Goal: Information Seeking & Learning: Find specific fact

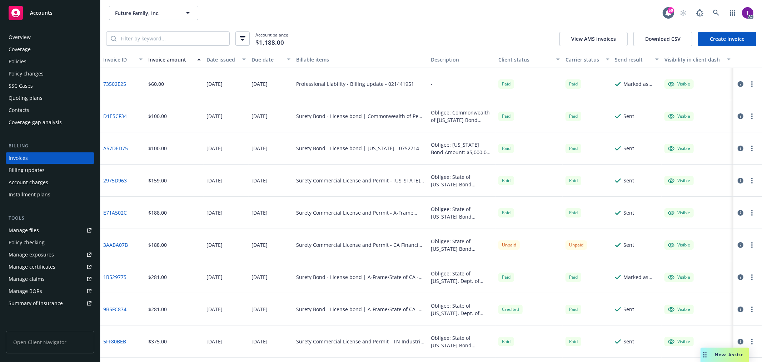
scroll to position [36, 0]
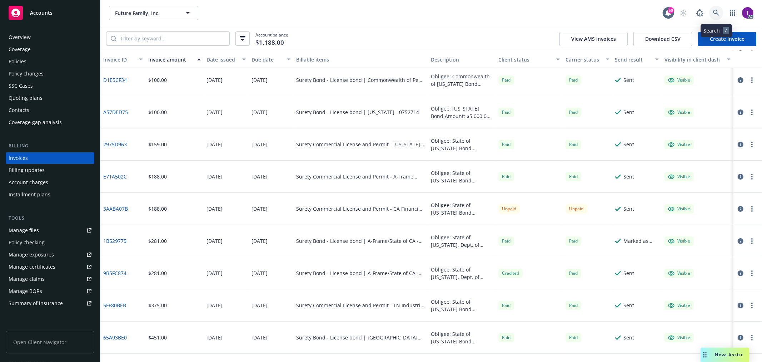
click at [713, 13] on icon at bounding box center [716, 13] width 6 height 6
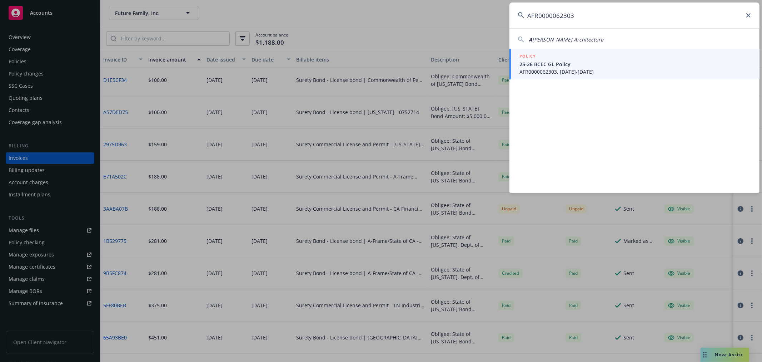
type input "AFR0000062303"
click at [525, 69] on li "POLICY 25-26 BCEC GL Policy AFR0000062303, 04/28/2025-04/28/2026" at bounding box center [634, 64] width 250 height 31
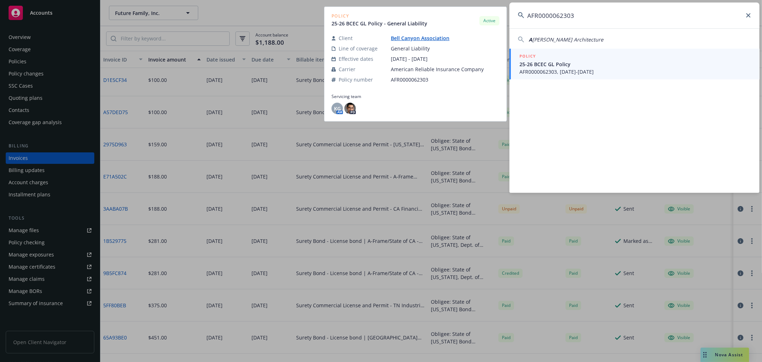
click at [545, 63] on span "25-26 BCEC GL Policy" at bounding box center [634, 64] width 231 height 8
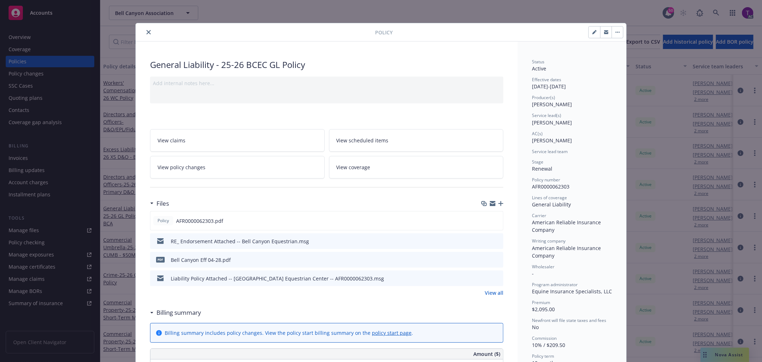
click at [494, 260] on icon "preview file" at bounding box center [496, 258] width 6 height 5
click at [146, 33] on icon "close" at bounding box center [148, 32] width 4 height 4
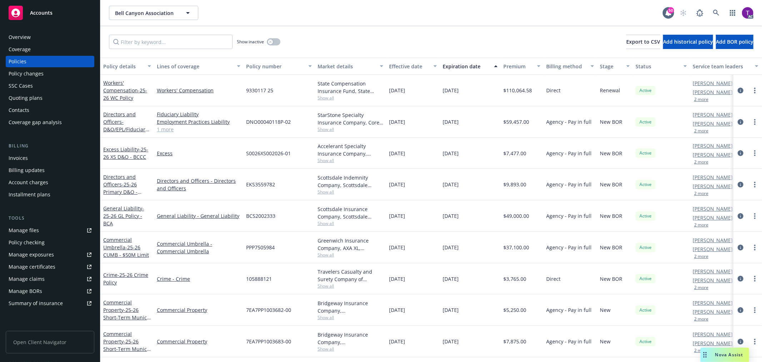
click at [38, 152] on div "Invoices" at bounding box center [50, 157] width 83 height 11
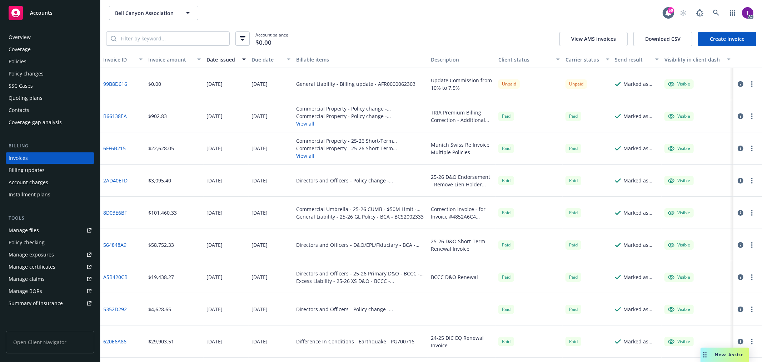
click at [18, 154] on div "Invoices" at bounding box center [18, 157] width 19 height 11
click at [741, 81] on icon "button" at bounding box center [741, 84] width 6 height 6
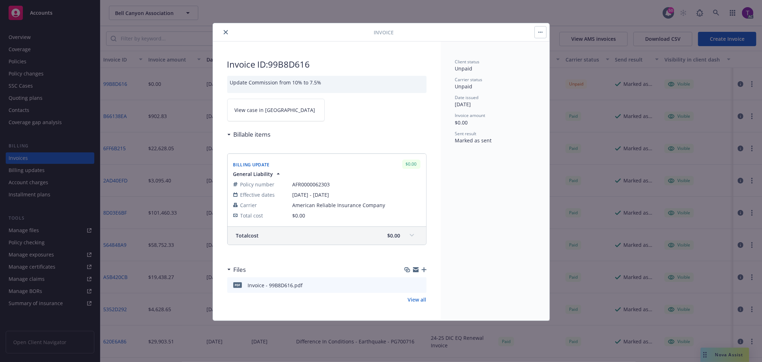
click at [285, 114] on link "View case in [GEOGRAPHIC_DATA]" at bounding box center [276, 110] width 98 height 23
click at [224, 31] on icon "close" at bounding box center [226, 32] width 4 height 4
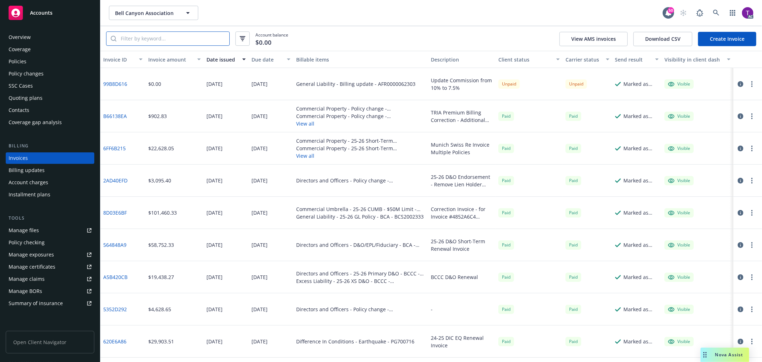
click at [175, 42] on input "search" at bounding box center [172, 39] width 113 height 14
paste input "AFR0000062303"
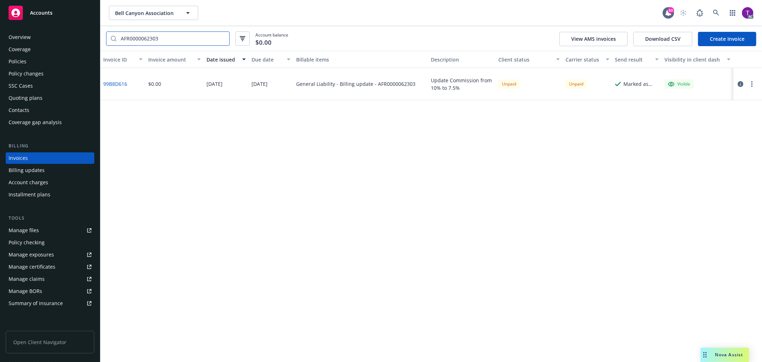
type input "AFR0000062303"
click at [18, 60] on div "Policies" at bounding box center [18, 61] width 18 height 11
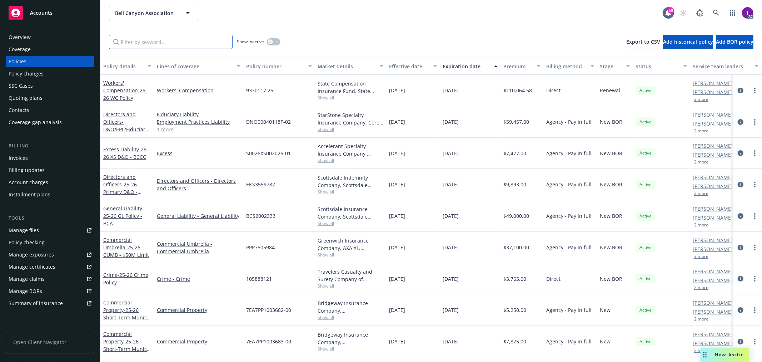
click at [223, 41] on input "Filter by keyword..." at bounding box center [171, 42] width 124 height 14
paste input "AFR0000062303"
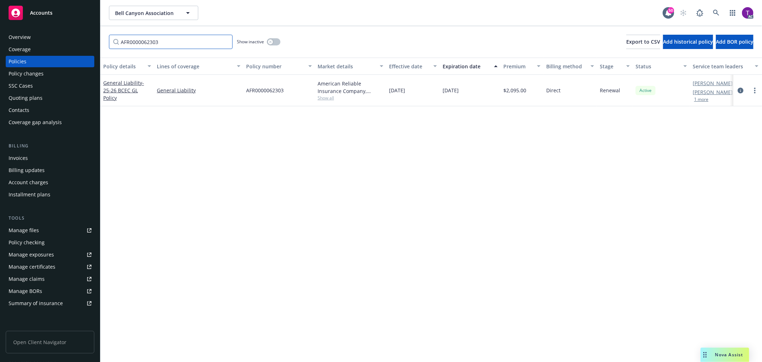
type input "AFR0000062303"
click at [117, 86] on div "General Liability - 25-26 BCEC GL Policy" at bounding box center [127, 90] width 48 height 23
click at [118, 83] on link "General Liability - 25-26 BCEC GL Policy" at bounding box center [123, 90] width 41 height 22
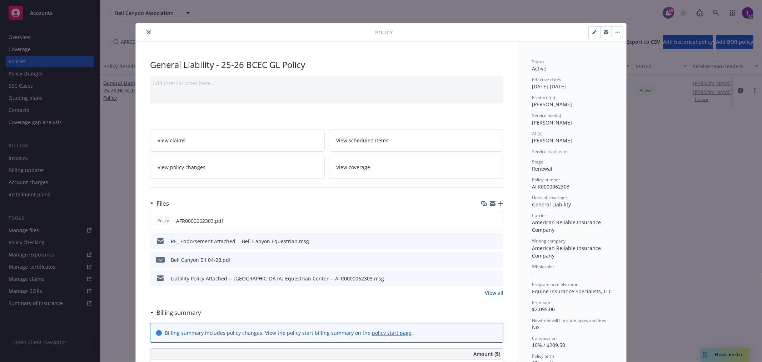
scroll to position [21, 0]
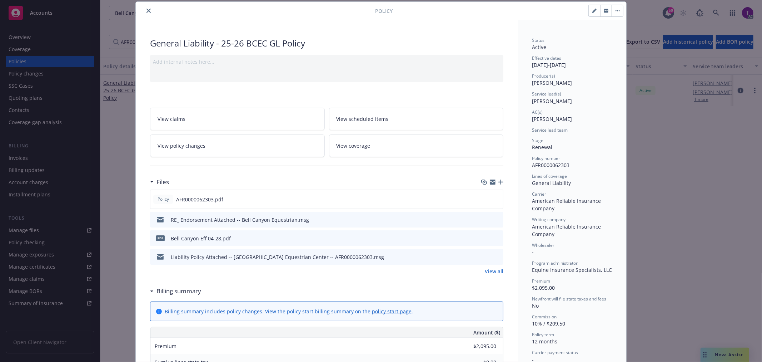
click at [494, 273] on link "View all" at bounding box center [494, 271] width 19 height 8
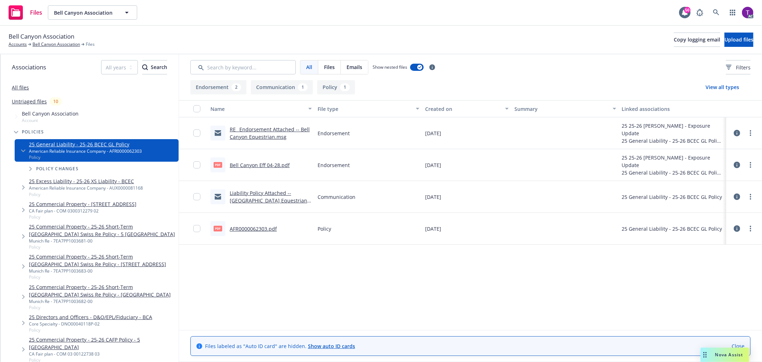
click at [249, 228] on link "AFR0000062303.pdf" at bounding box center [253, 228] width 47 height 7
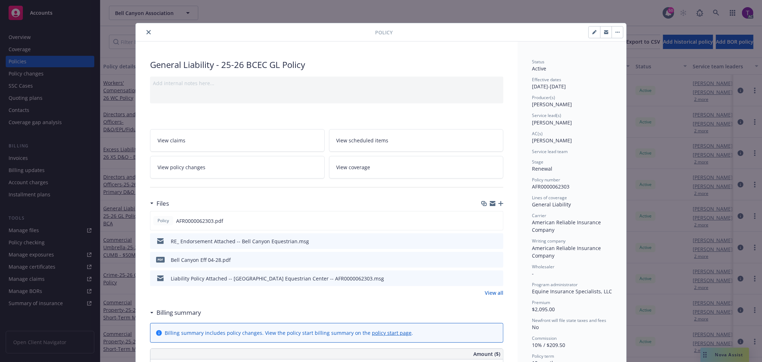
click at [146, 30] on icon "close" at bounding box center [148, 32] width 4 height 4
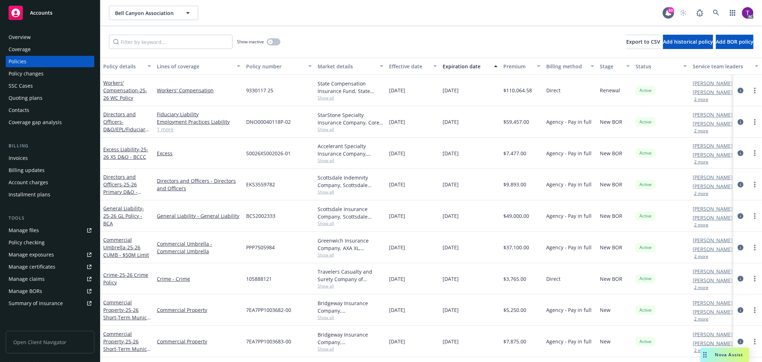
click at [15, 156] on div "Invoices" at bounding box center [18, 157] width 19 height 11
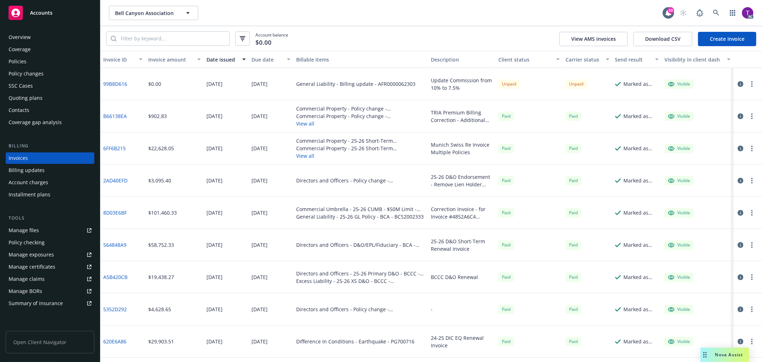
click at [109, 87] on link "99B8D616" at bounding box center [115, 84] width 24 height 8
click at [741, 83] on icon "button" at bounding box center [741, 84] width 6 height 6
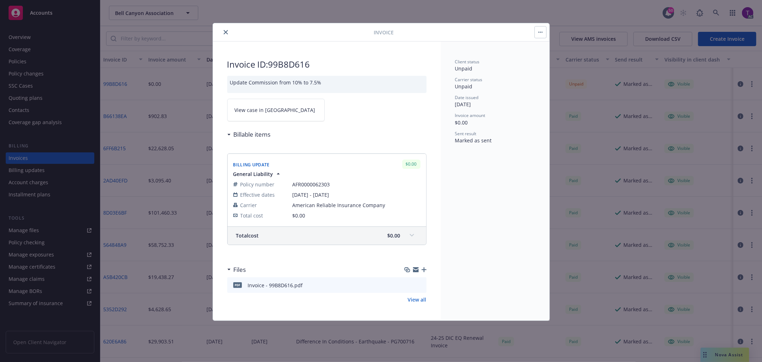
click at [280, 110] on link "View case in [GEOGRAPHIC_DATA]" at bounding box center [276, 110] width 98 height 23
